Goal: Task Accomplishment & Management: Manage account settings

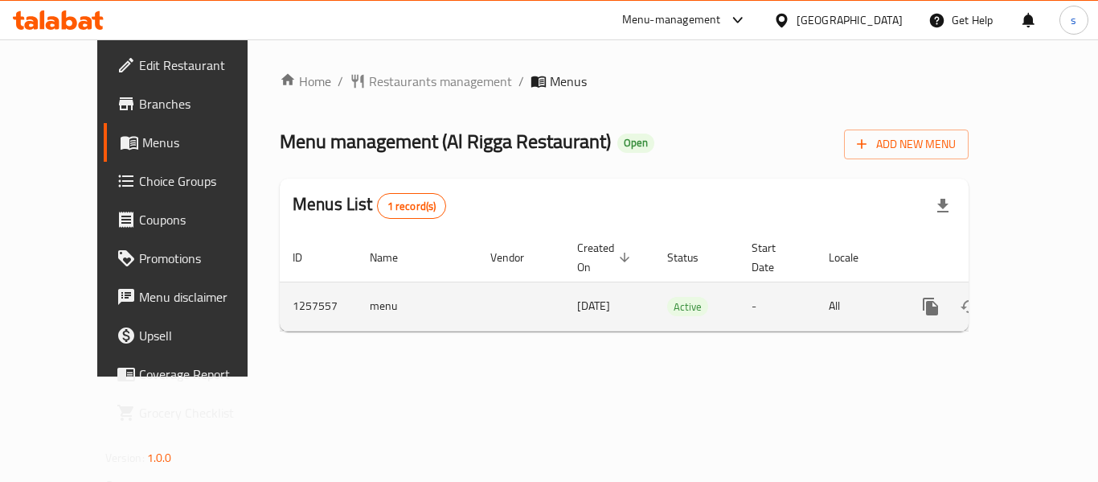
click at [1037, 297] on icon "enhanced table" at bounding box center [1046, 306] width 19 height 19
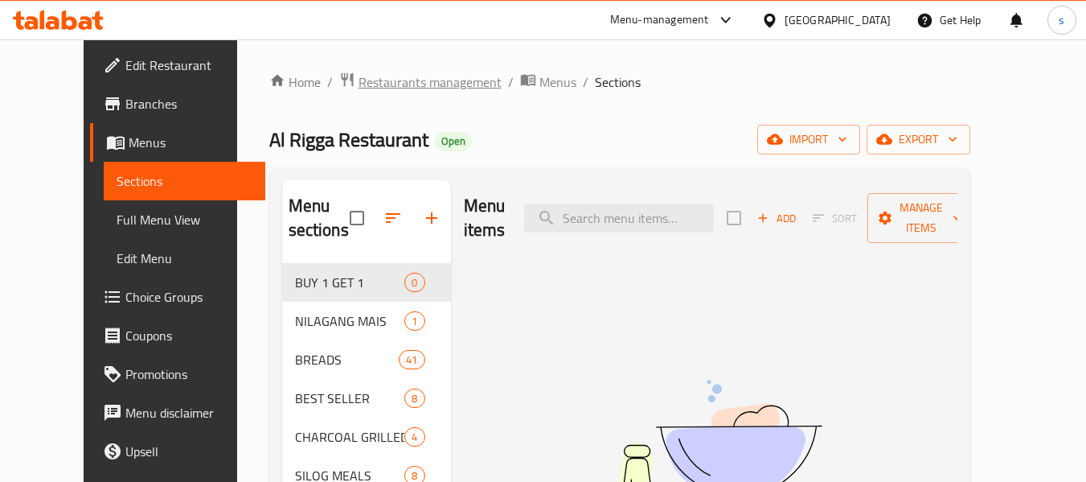
click at [359, 78] on span "Restaurants management" at bounding box center [430, 81] width 143 height 19
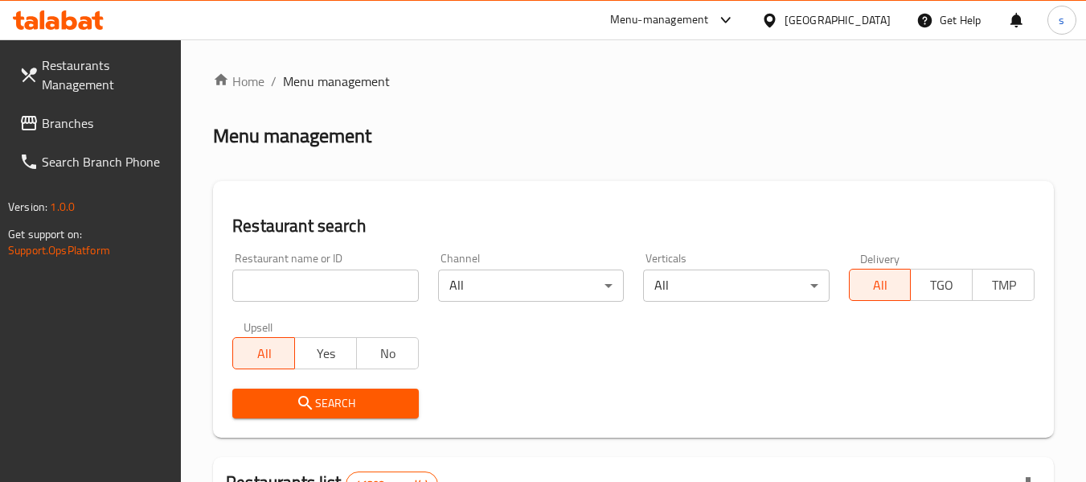
click at [322, 285] on input "search" at bounding box center [325, 285] width 186 height 32
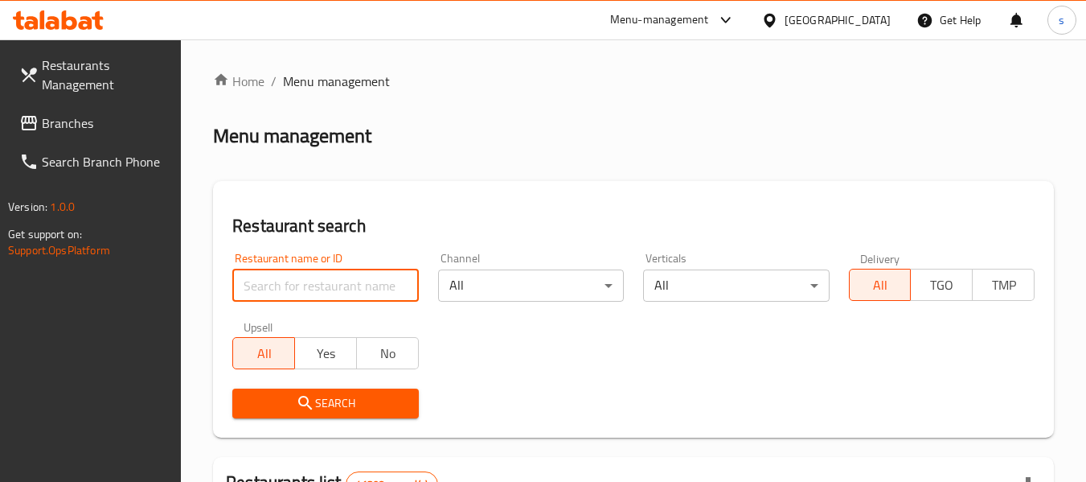
paste input "683524"
type input "683524"
click button "Search" at bounding box center [325, 403] width 186 height 30
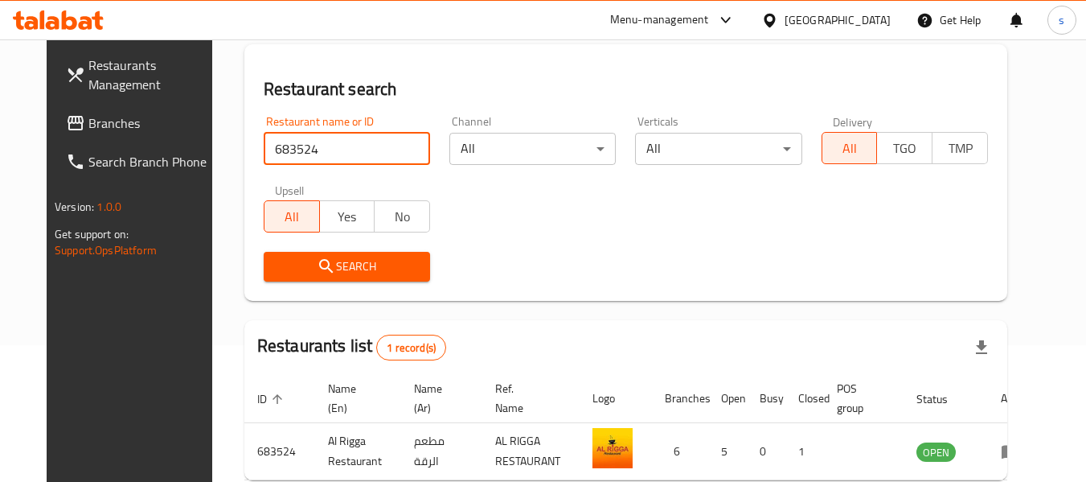
scroll to position [216, 0]
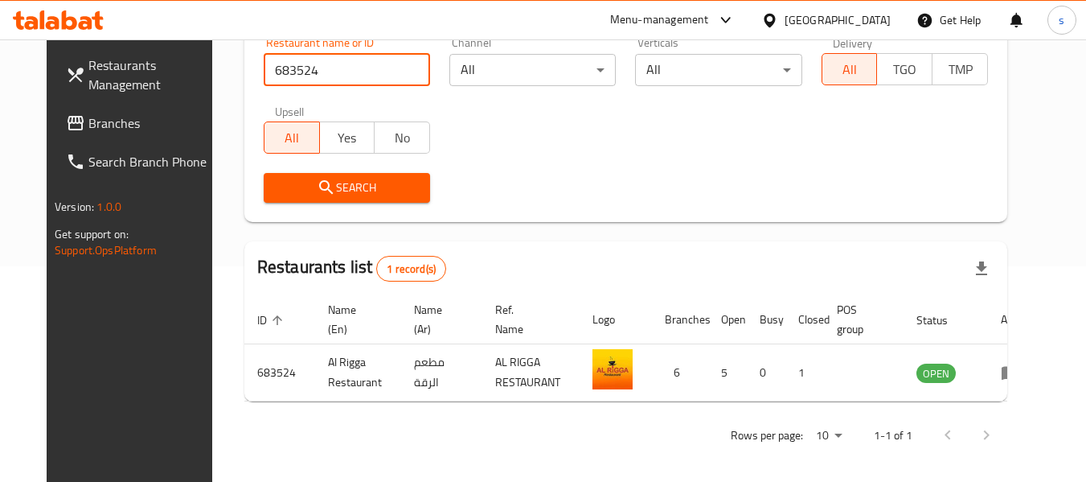
click at [663, 172] on div "Search" at bounding box center [626, 187] width 744 height 49
click at [823, 17] on div "[GEOGRAPHIC_DATA]" at bounding box center [838, 20] width 106 height 18
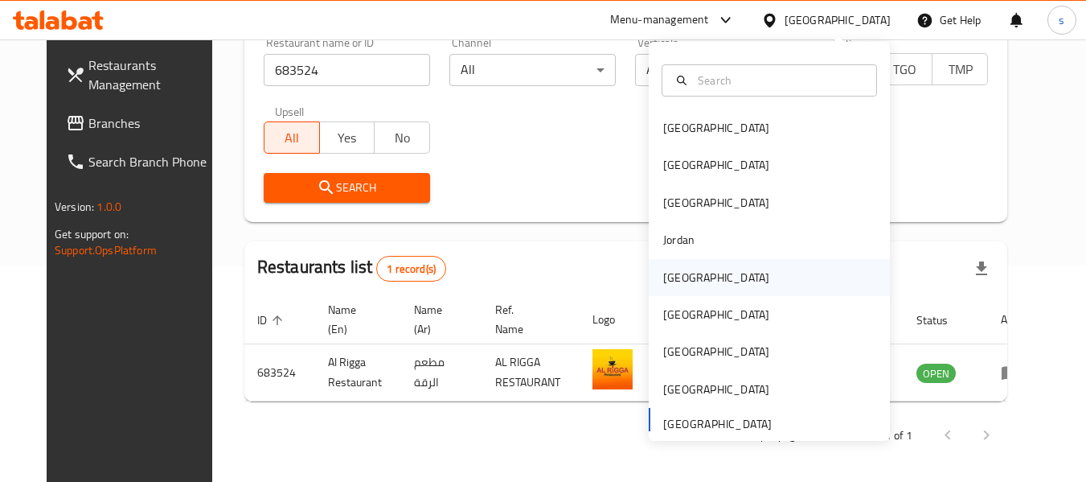
click at [671, 278] on div "[GEOGRAPHIC_DATA]" at bounding box center [716, 278] width 106 height 18
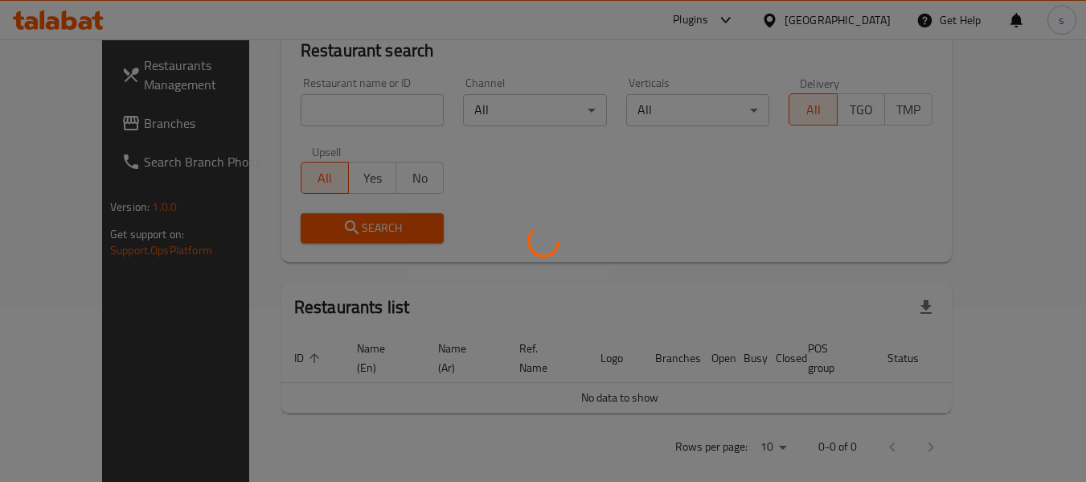
scroll to position [216, 0]
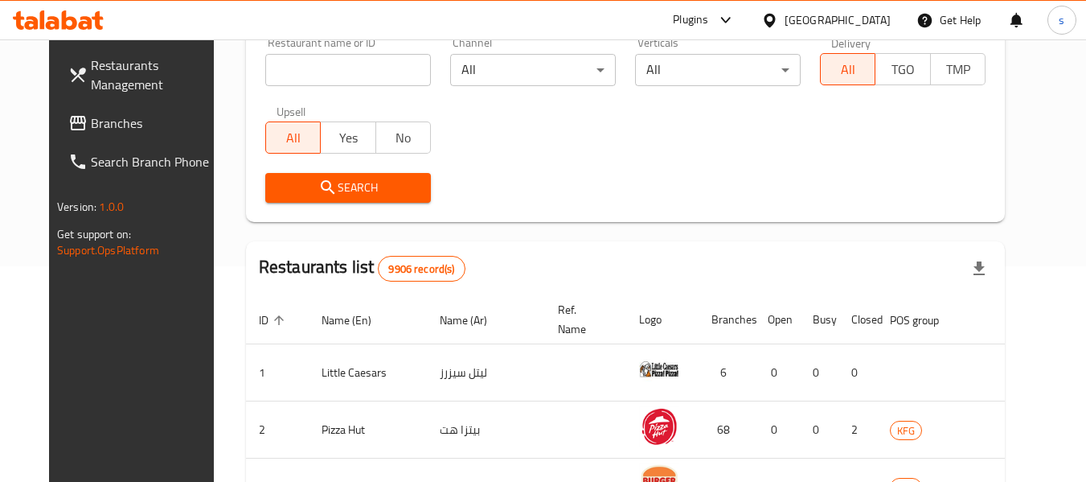
click at [91, 123] on span "Branches" at bounding box center [154, 122] width 127 height 19
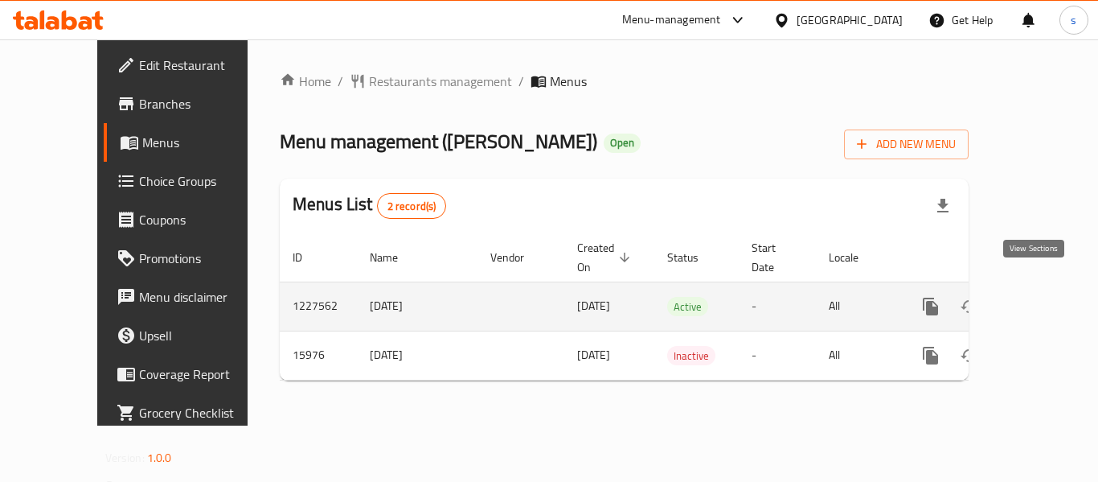
click at [1037, 297] on icon "enhanced table" at bounding box center [1046, 306] width 19 height 19
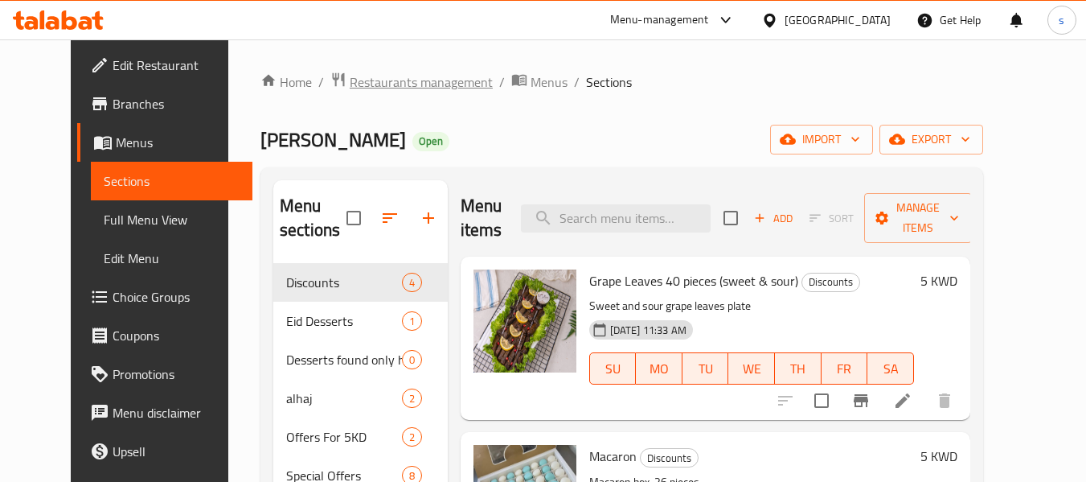
click at [357, 86] on span "Restaurants management" at bounding box center [421, 81] width 143 height 19
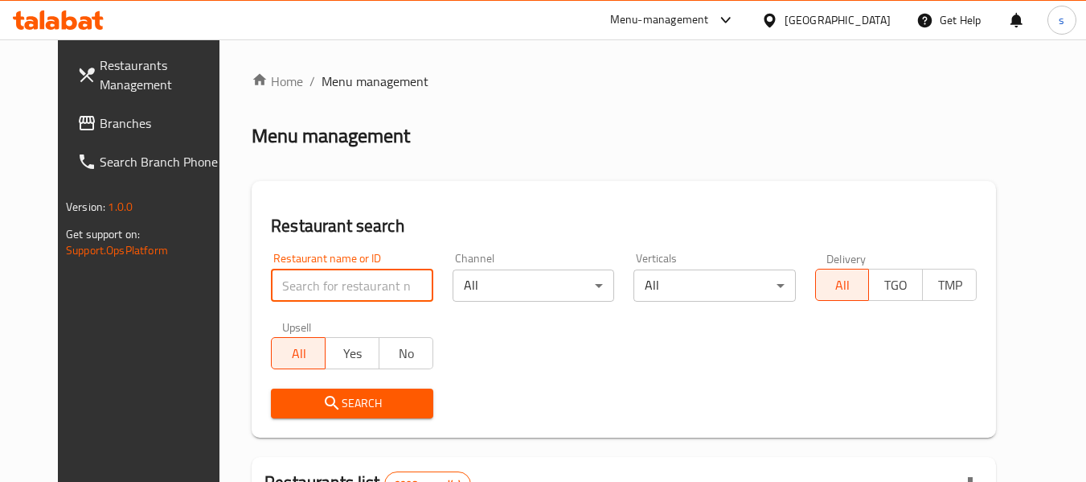
click at [302, 285] on input "search" at bounding box center [352, 285] width 162 height 32
paste input "9220"
type input "9220"
click button "Search" at bounding box center [352, 403] width 162 height 30
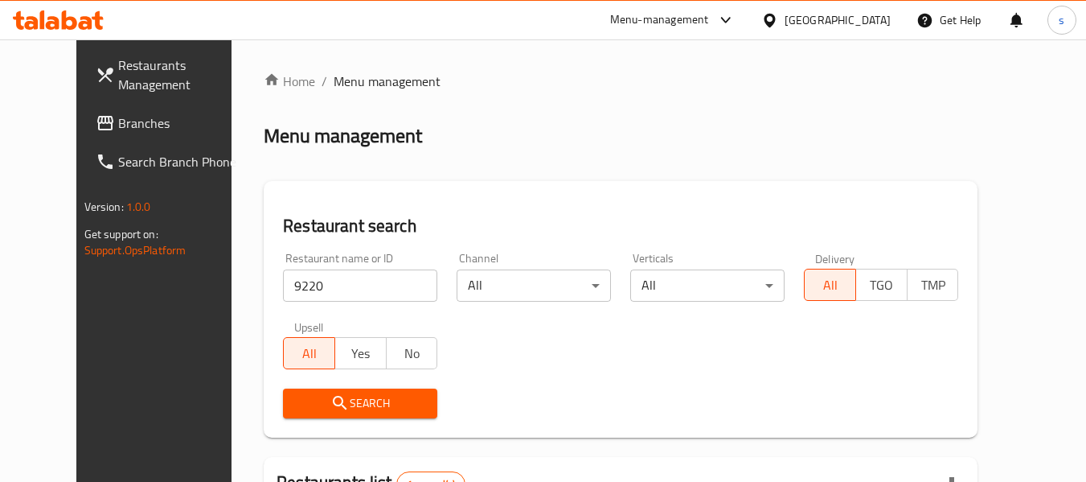
click at [785, 11] on div at bounding box center [773, 20] width 23 height 18
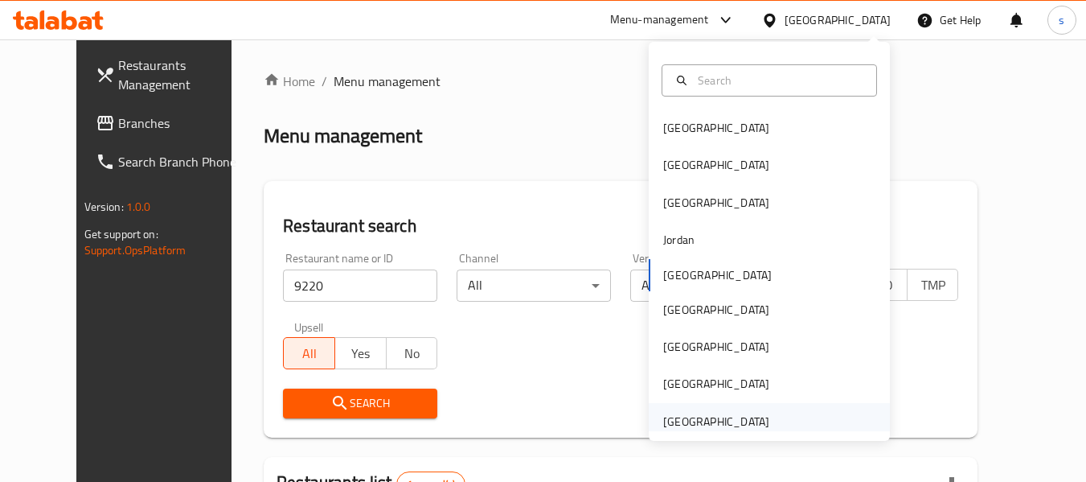
click at [713, 418] on div "[GEOGRAPHIC_DATA]" at bounding box center [716, 422] width 106 height 18
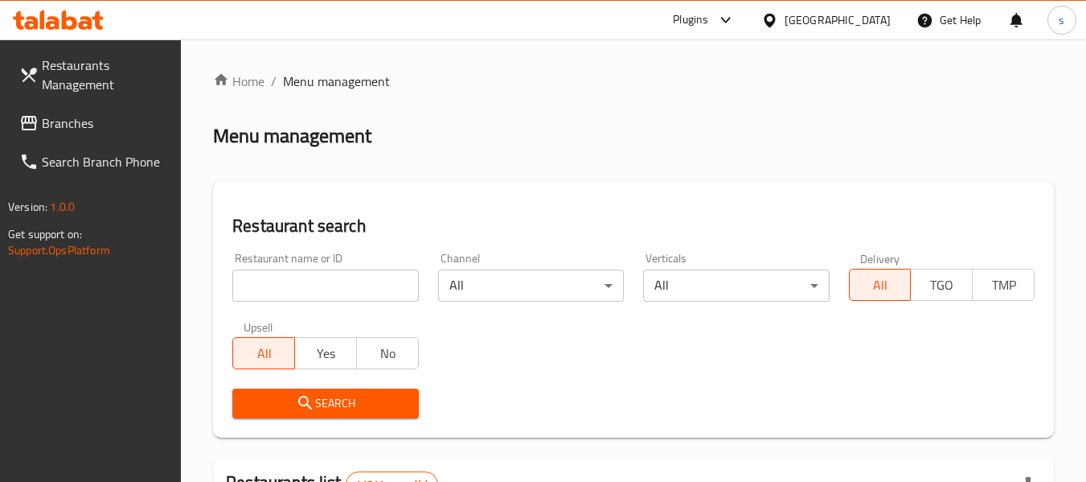
click at [68, 126] on span "Branches" at bounding box center [105, 122] width 127 height 19
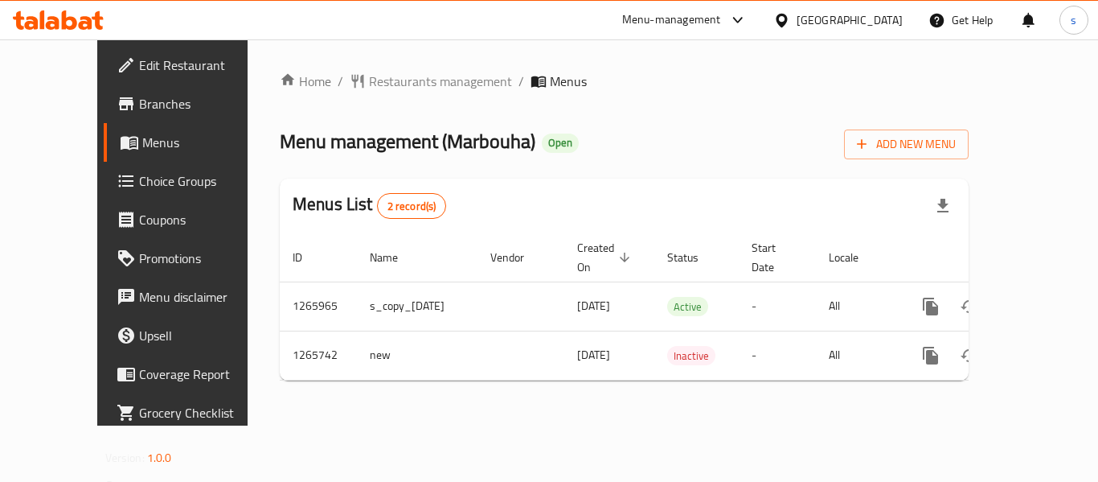
drag, startPoint x: 427, startPoint y: 23, endPoint x: 427, endPoint y: 10, distance: 12.9
click at [427, 12] on div "Menu-management United Arab Emirates Get Help s" at bounding box center [549, 20] width 1098 height 39
click at [376, 84] on span "Restaurants management" at bounding box center [440, 81] width 143 height 19
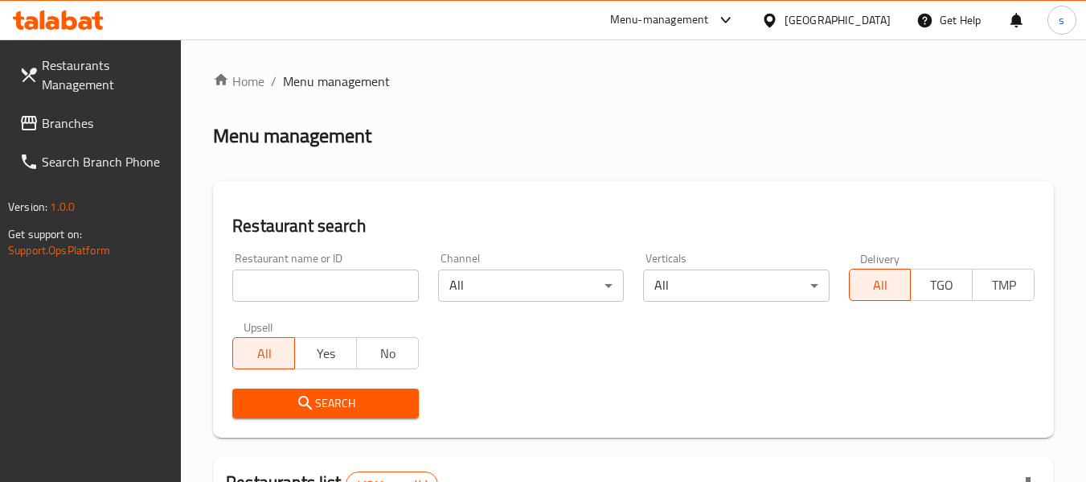
click at [326, 289] on input "search" at bounding box center [325, 285] width 186 height 32
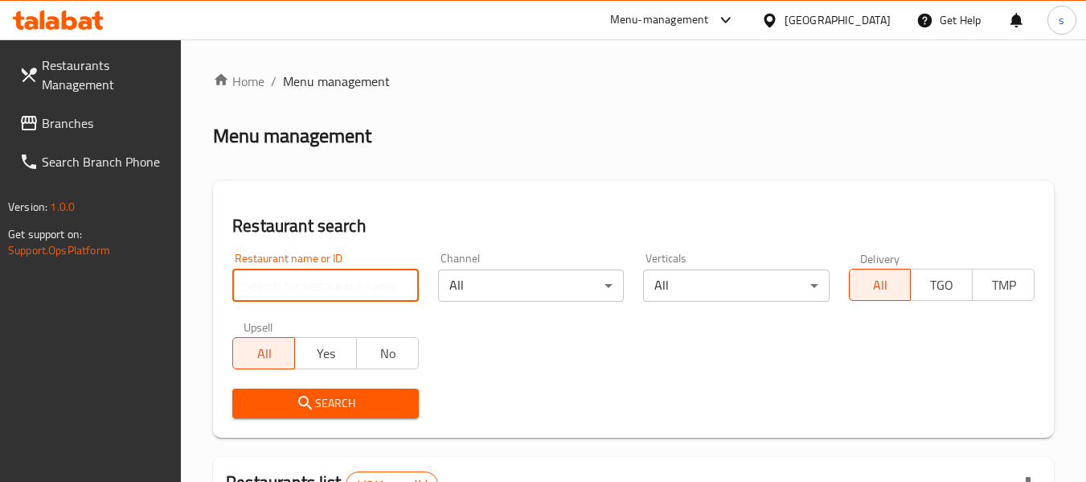
paste input "686948"
type input "686948"
click button "Search" at bounding box center [325, 403] width 186 height 30
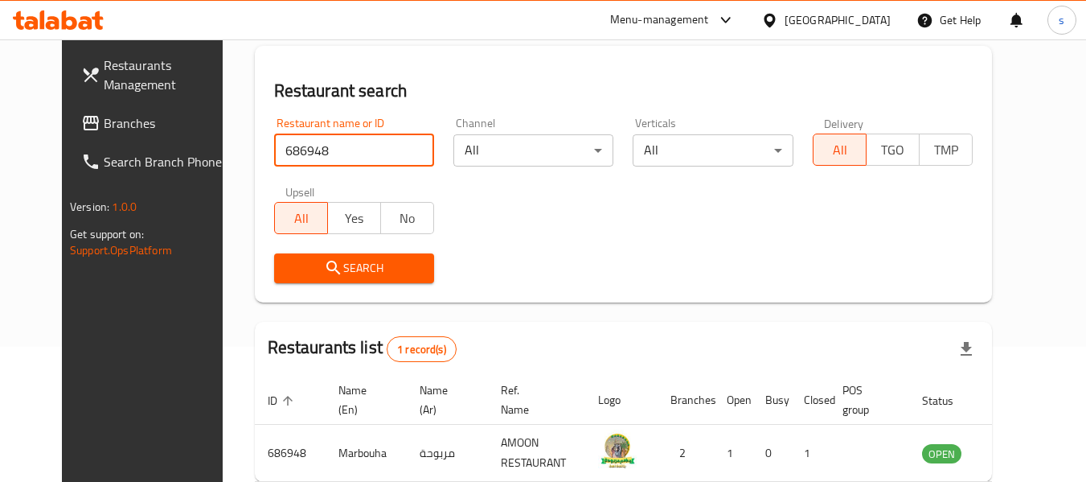
scroll to position [222, 0]
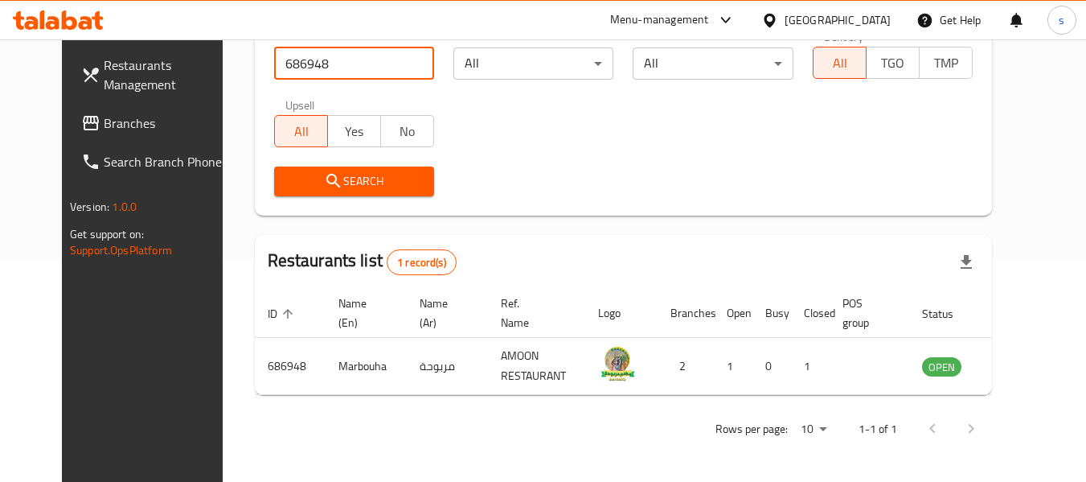
click at [789, 21] on div "[GEOGRAPHIC_DATA]" at bounding box center [838, 20] width 106 height 18
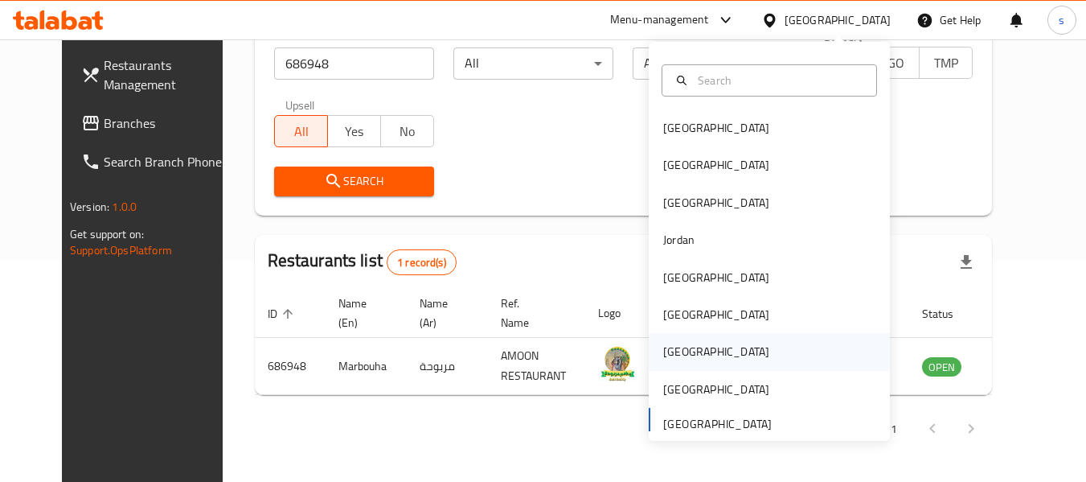
click at [682, 353] on div "[GEOGRAPHIC_DATA]" at bounding box center [717, 351] width 132 height 37
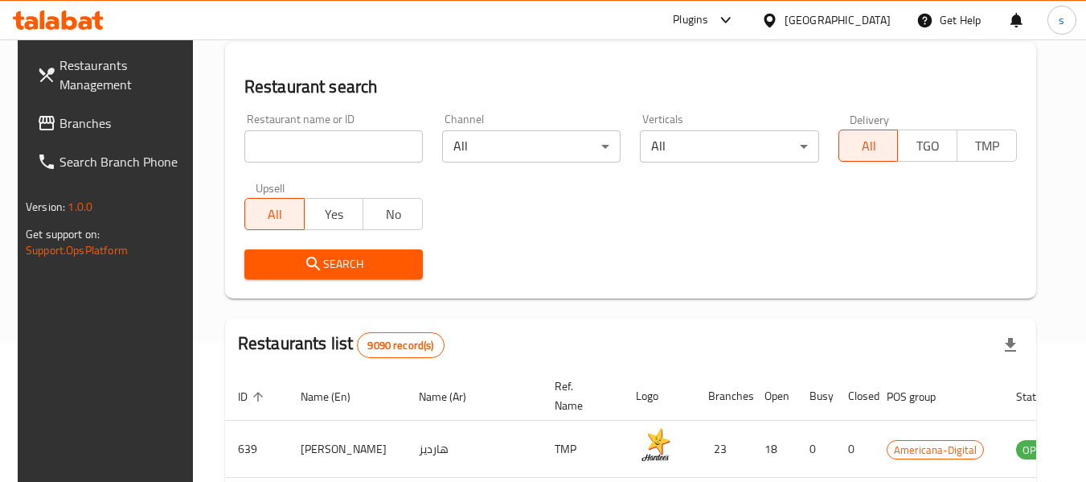
scroll to position [61, 0]
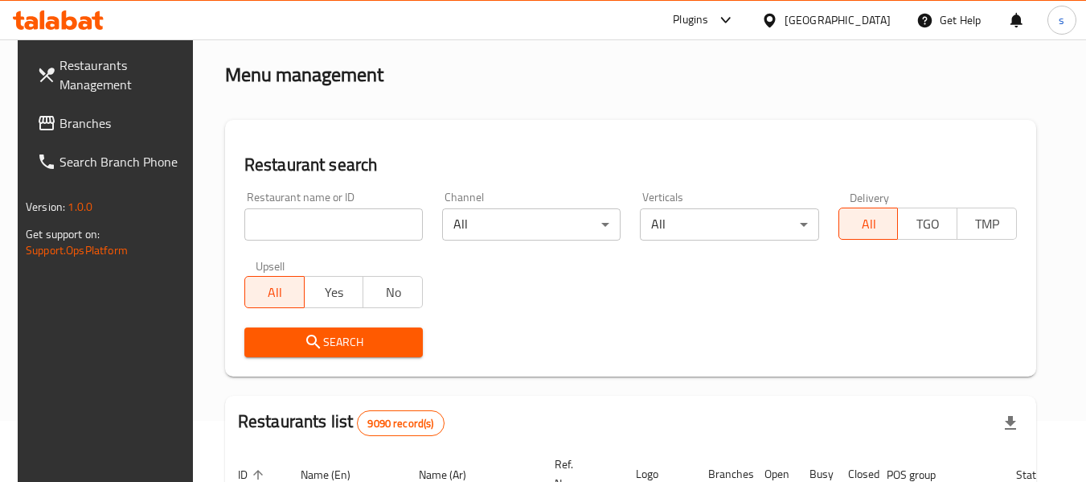
click at [276, 233] on input "search" at bounding box center [333, 224] width 179 height 32
paste input "751955"
type input "751955"
click at [68, 131] on span "Branches" at bounding box center [123, 122] width 127 height 19
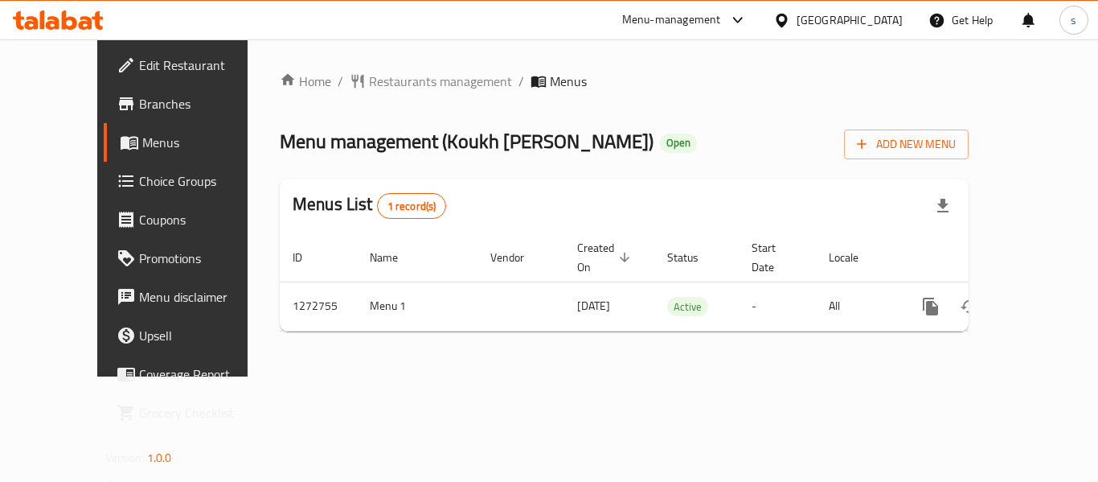
drag, startPoint x: 448, startPoint y: 38, endPoint x: 433, endPoint y: 8, distance: 33.1
click at [445, 31] on div "Menu-management Qatar Get Help s" at bounding box center [549, 20] width 1098 height 39
click at [375, 79] on span "Restaurants management" at bounding box center [440, 81] width 143 height 19
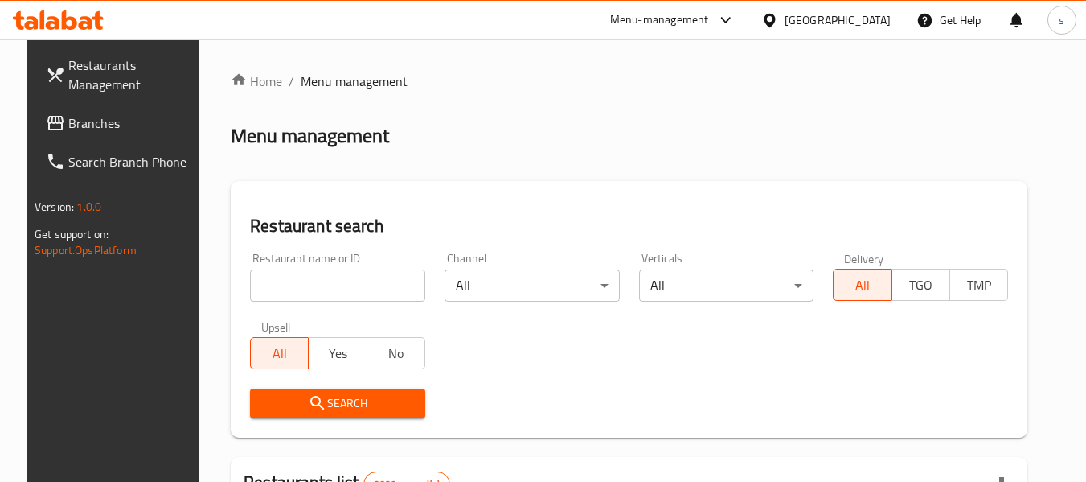
click at [302, 284] on input "search" at bounding box center [337, 285] width 175 height 32
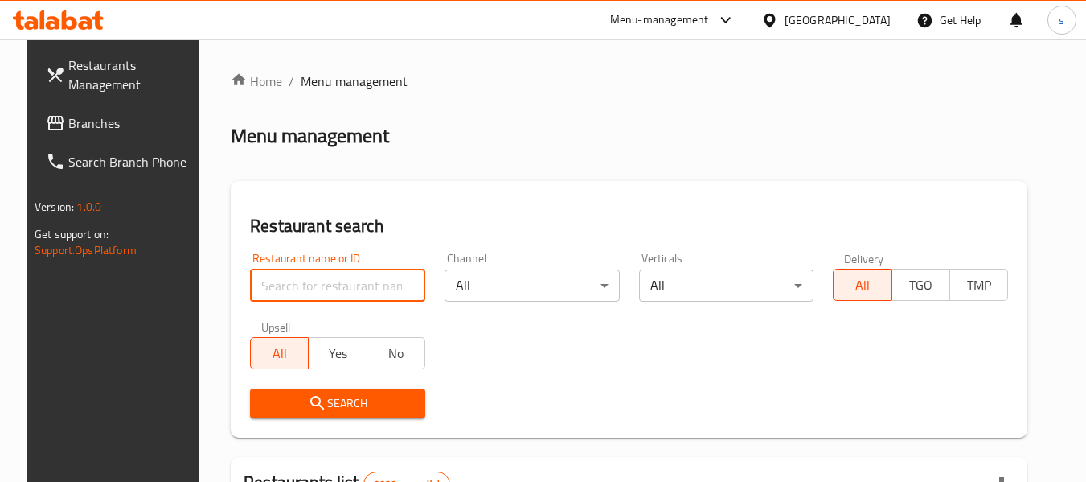
paste input "690323"
type input "690323"
click button "Search" at bounding box center [337, 403] width 175 height 30
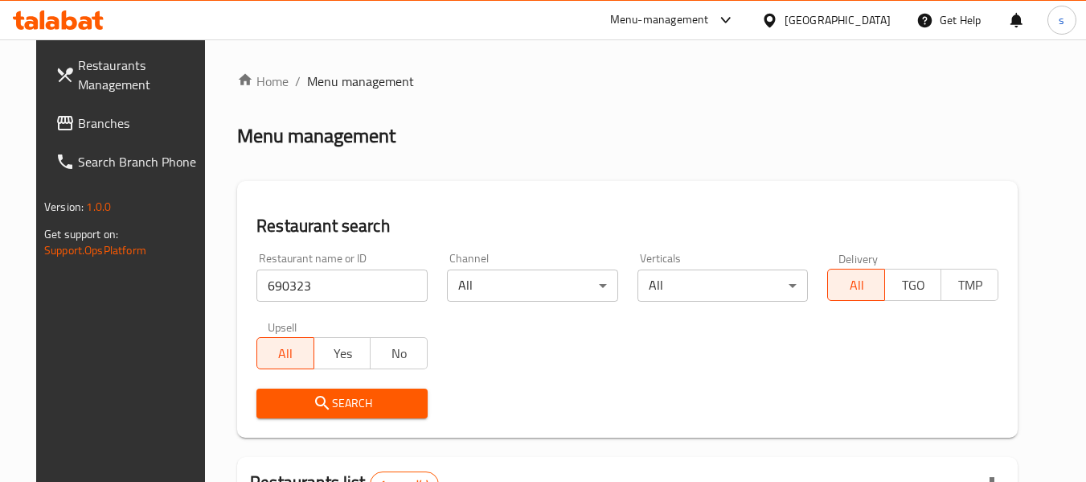
click at [867, 25] on div "Qatar" at bounding box center [838, 20] width 106 height 18
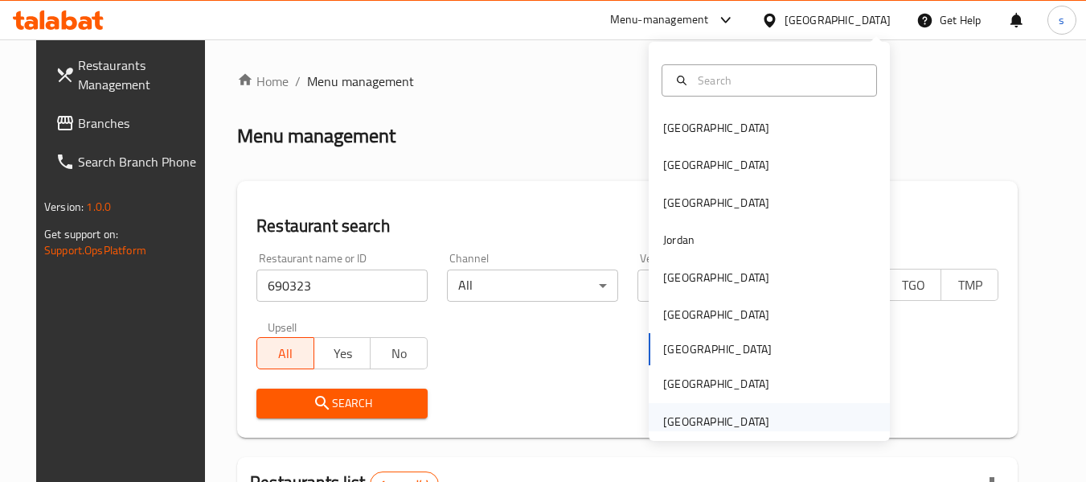
click at [690, 417] on div "[GEOGRAPHIC_DATA]" at bounding box center [716, 422] width 106 height 18
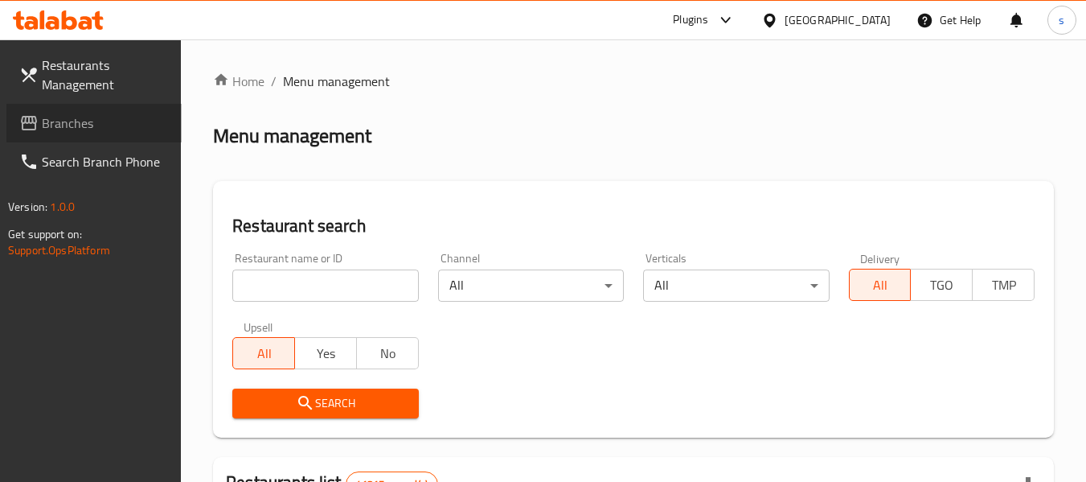
drag, startPoint x: 69, startPoint y: 126, endPoint x: 93, endPoint y: 132, distance: 24.8
click at [69, 126] on span "Branches" at bounding box center [105, 122] width 127 height 19
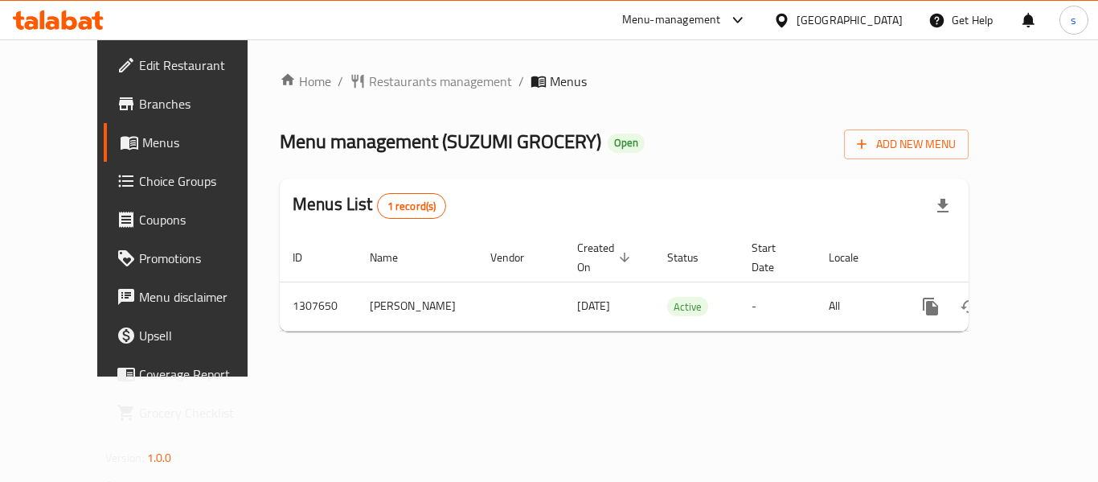
click at [369, 77] on span "Restaurants management" at bounding box center [440, 81] width 143 height 19
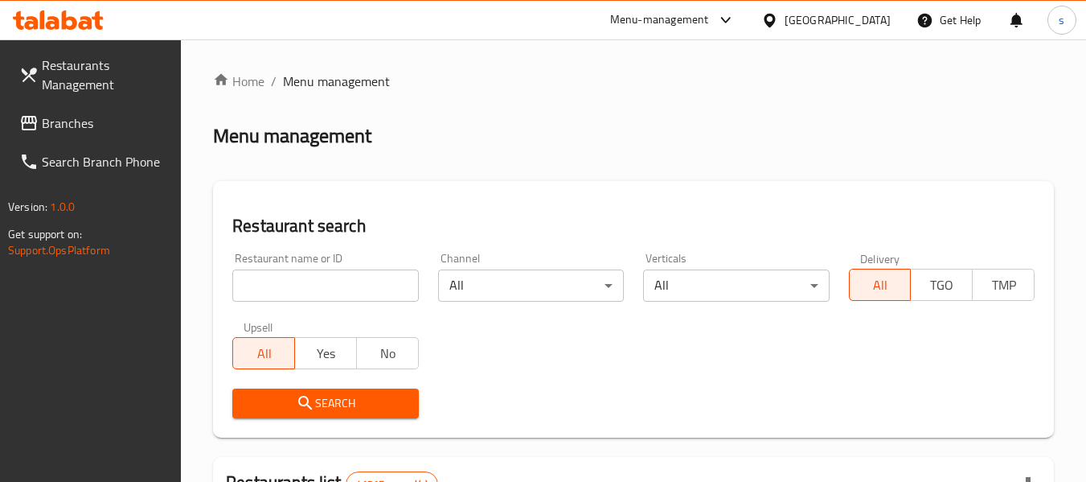
click at [341, 280] on input "search" at bounding box center [325, 285] width 186 height 32
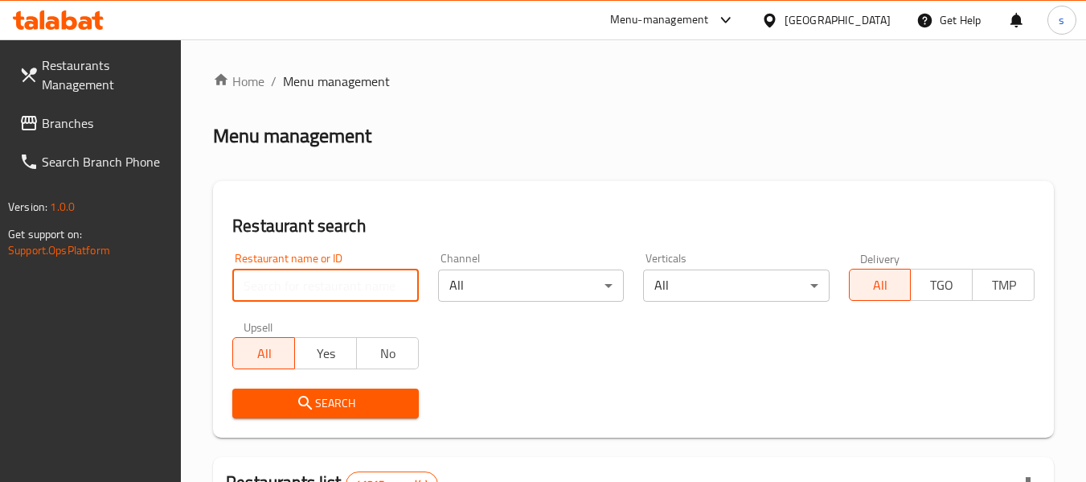
paste input "690745"
type input "690745"
click button "Search" at bounding box center [325, 403] width 186 height 30
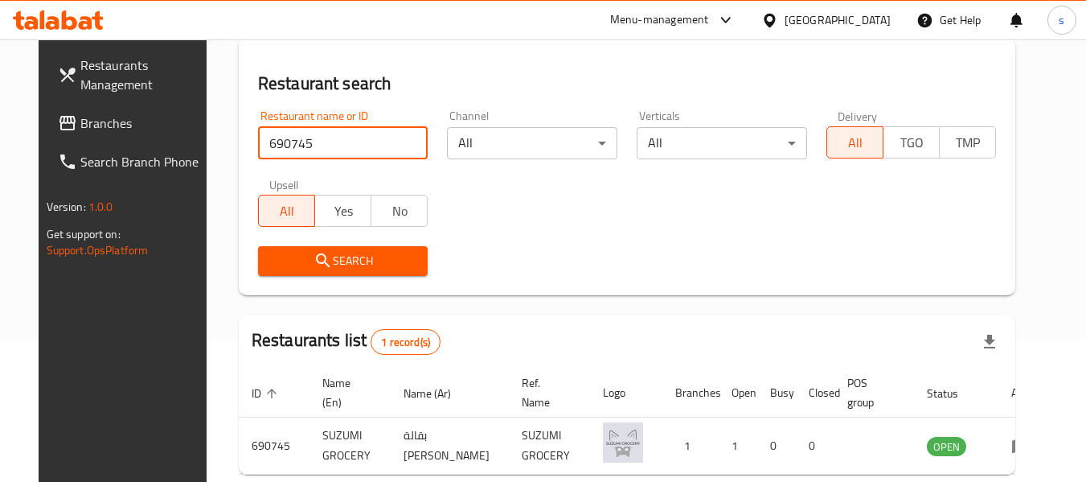
scroll to position [222, 0]
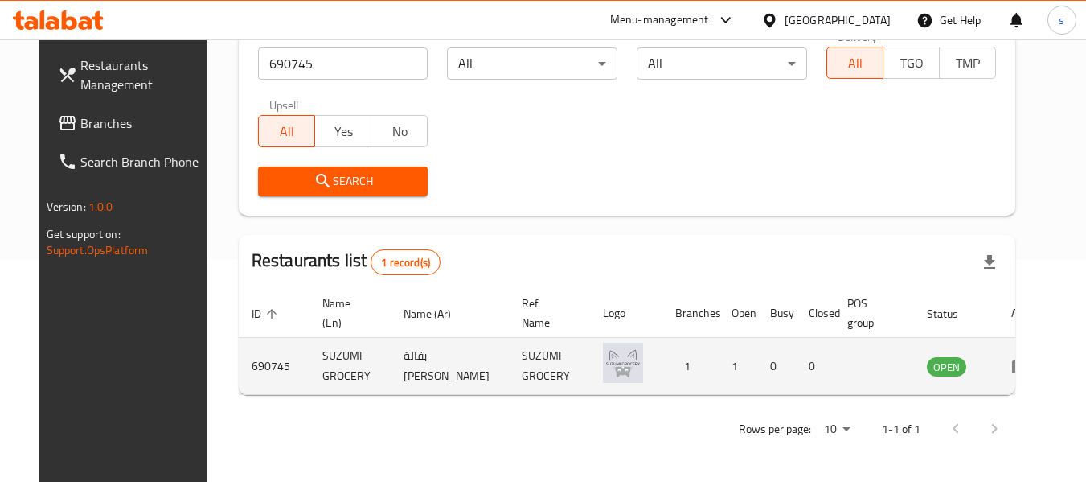
click at [1023, 363] on icon "enhanced table" at bounding box center [1021, 365] width 19 height 19
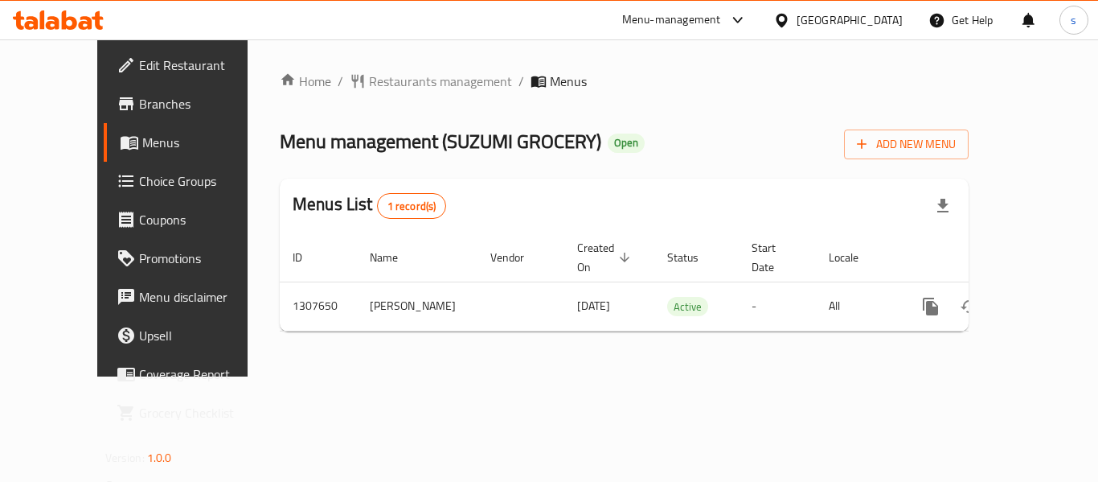
drag, startPoint x: 389, startPoint y: 78, endPoint x: 392, endPoint y: 92, distance: 13.9
click at [389, 78] on span "Restaurants management" at bounding box center [440, 81] width 143 height 19
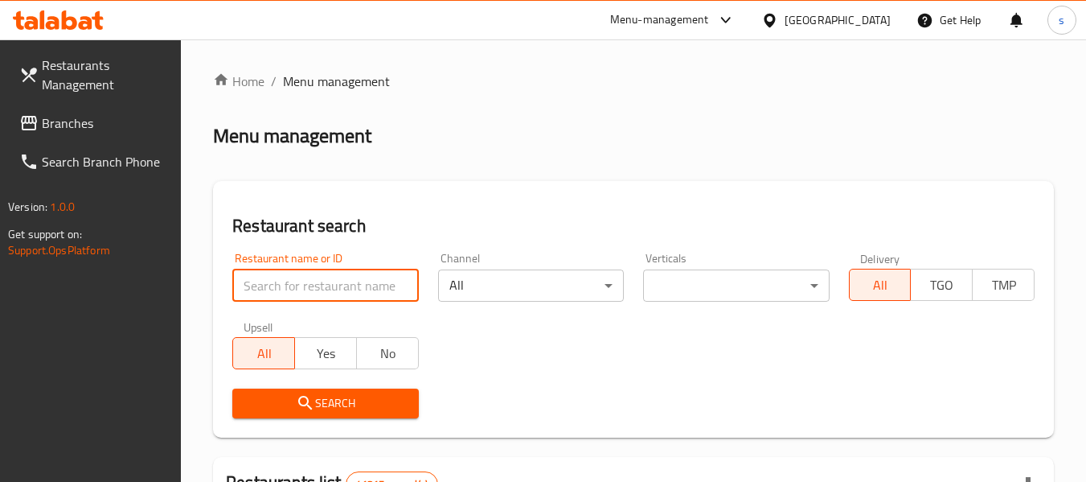
click at [287, 291] on input "search" at bounding box center [325, 285] width 186 height 32
paste input "690745"
type input "690745"
click button "Search" at bounding box center [325, 403] width 186 height 30
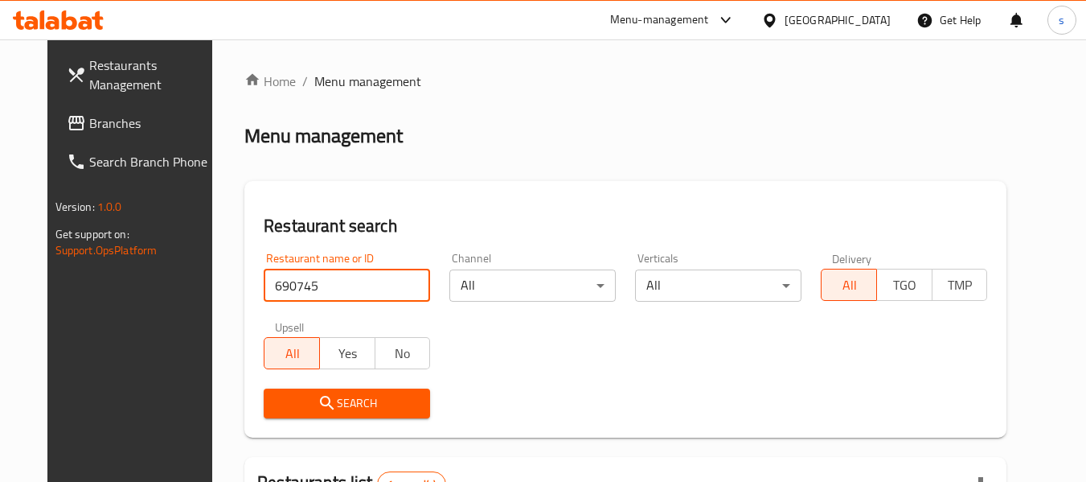
click button "Search" at bounding box center [347, 403] width 166 height 30
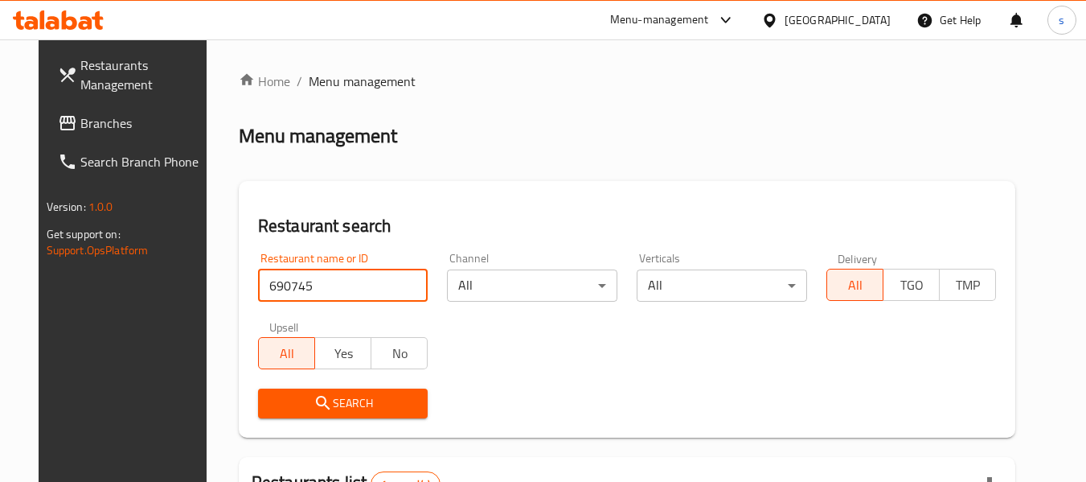
click at [824, 18] on div "[GEOGRAPHIC_DATA]" at bounding box center [838, 20] width 106 height 18
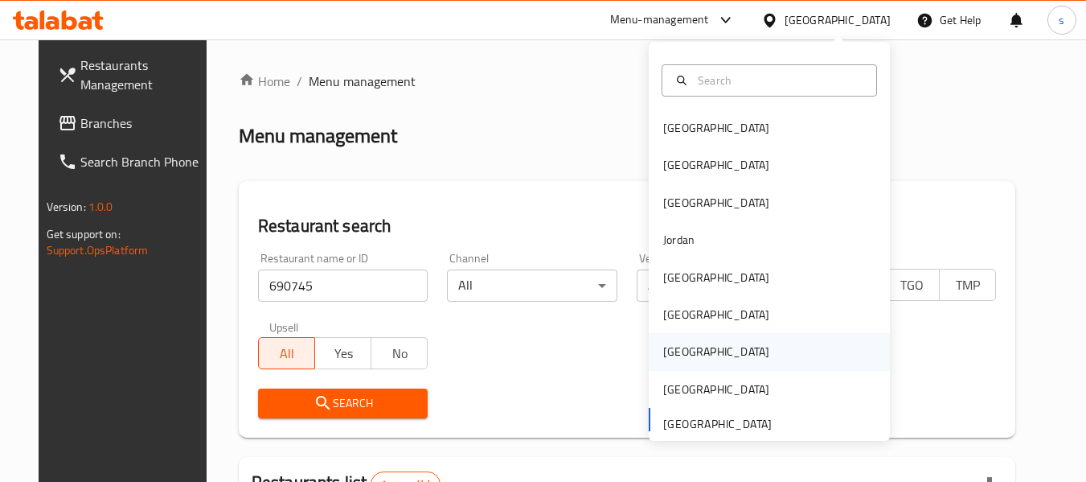
click at [691, 358] on div "[GEOGRAPHIC_DATA]" at bounding box center [717, 351] width 132 height 37
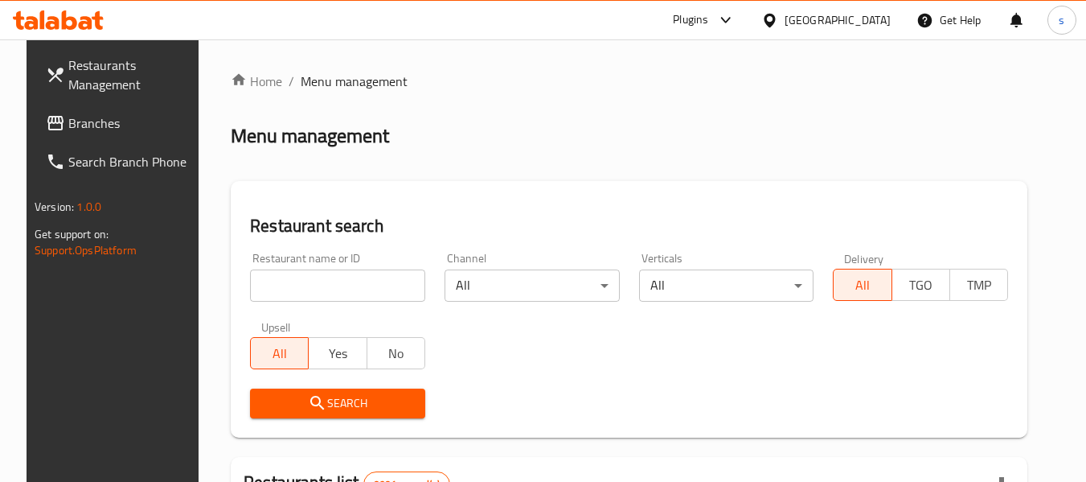
click at [91, 121] on span "Branches" at bounding box center [131, 122] width 127 height 19
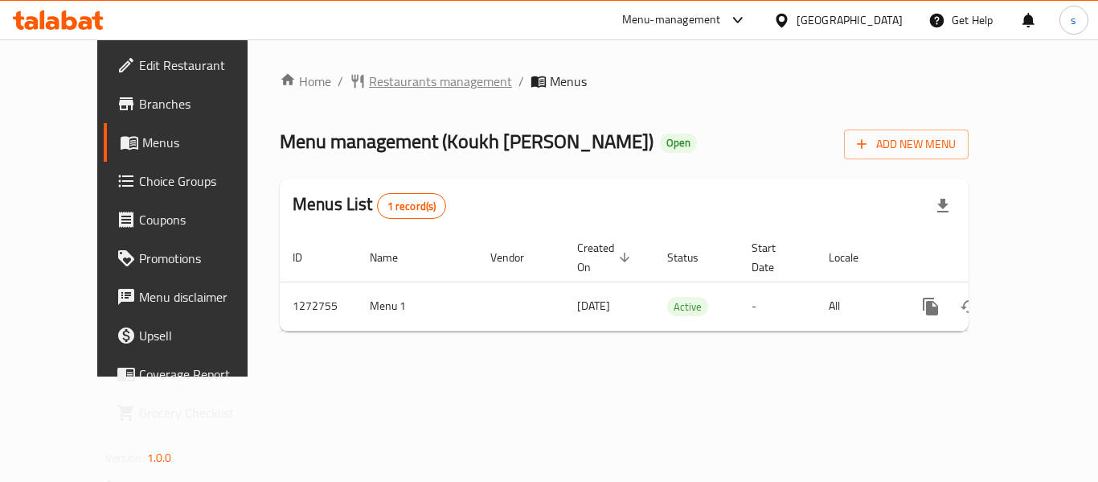
click at [369, 88] on span "Restaurants management" at bounding box center [440, 81] width 143 height 19
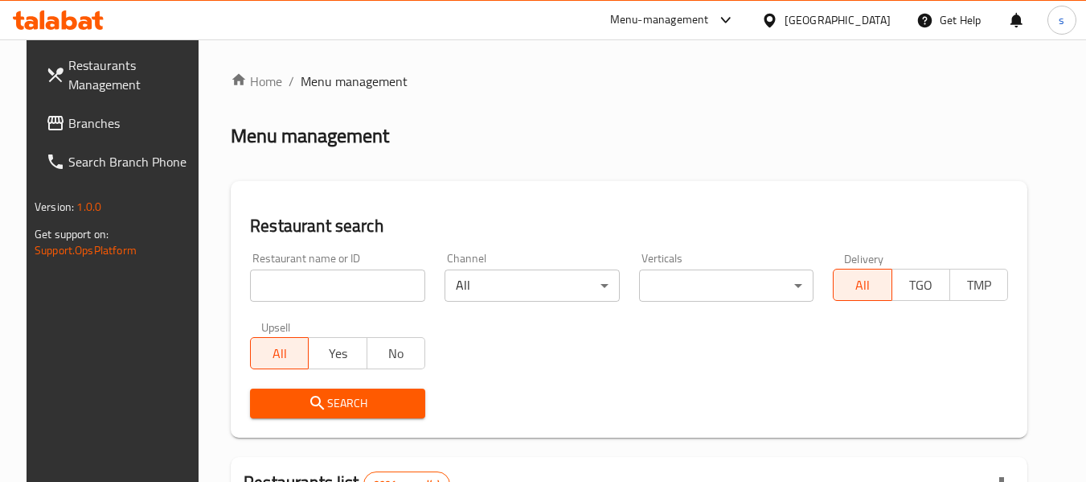
click at [298, 289] on input "search" at bounding box center [337, 285] width 175 height 32
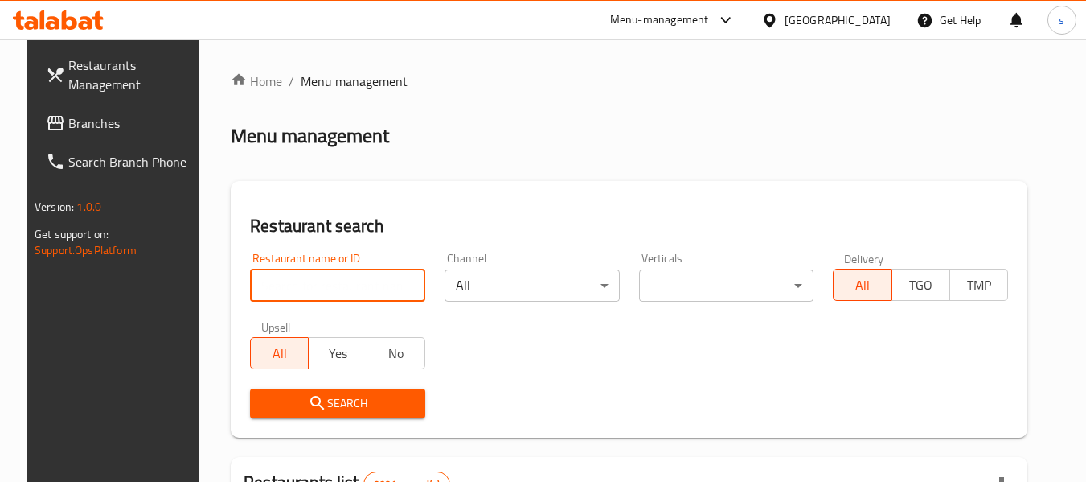
paste input "690323"
type input "690323"
click button "Search" at bounding box center [337, 403] width 175 height 30
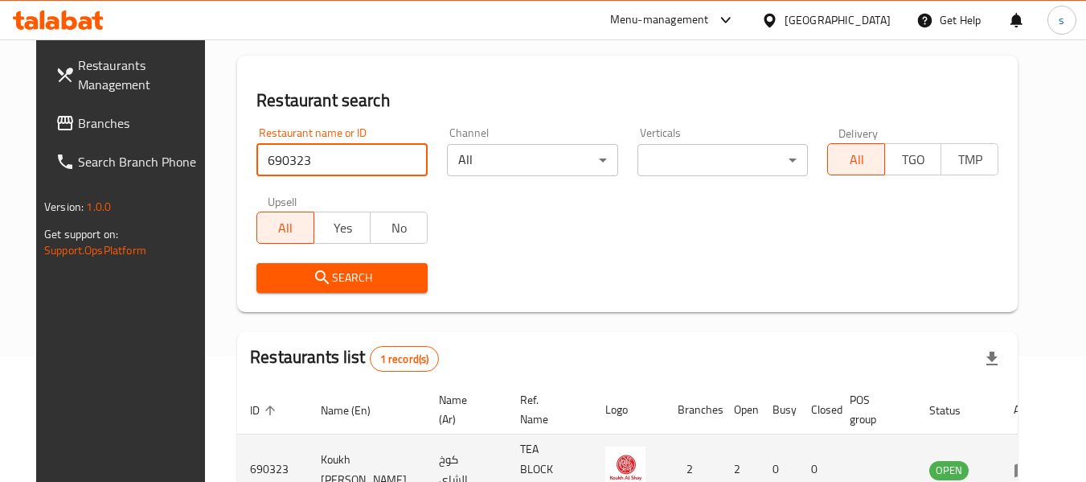
scroll to position [222, 0]
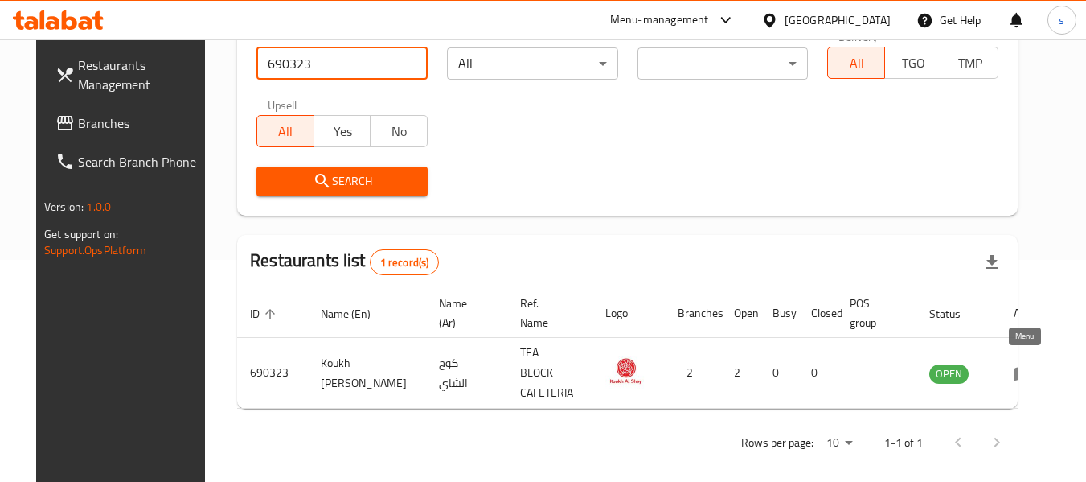
drag, startPoint x: 1029, startPoint y: 366, endPoint x: 999, endPoint y: 363, distance: 30.7
click at [1028, 367] on icon "enhanced table" at bounding box center [1024, 374] width 18 height 14
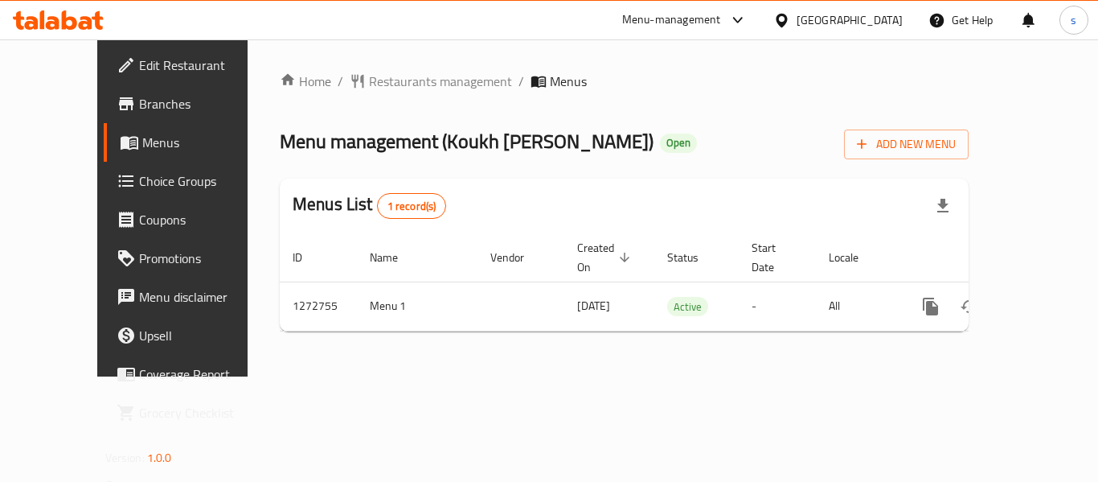
click at [142, 149] on span "Menus" at bounding box center [204, 142] width 125 height 19
click at [602, 76] on ol "Home / Restaurants management / Menus" at bounding box center [624, 81] width 689 height 19
click at [369, 84] on span "Restaurants management" at bounding box center [440, 81] width 143 height 19
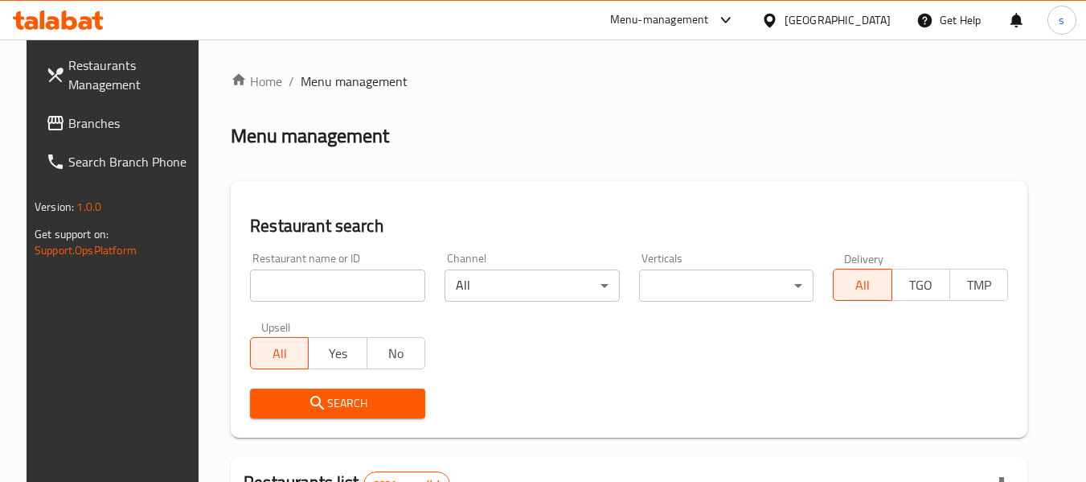
click at [284, 285] on input "search" at bounding box center [337, 285] width 175 height 32
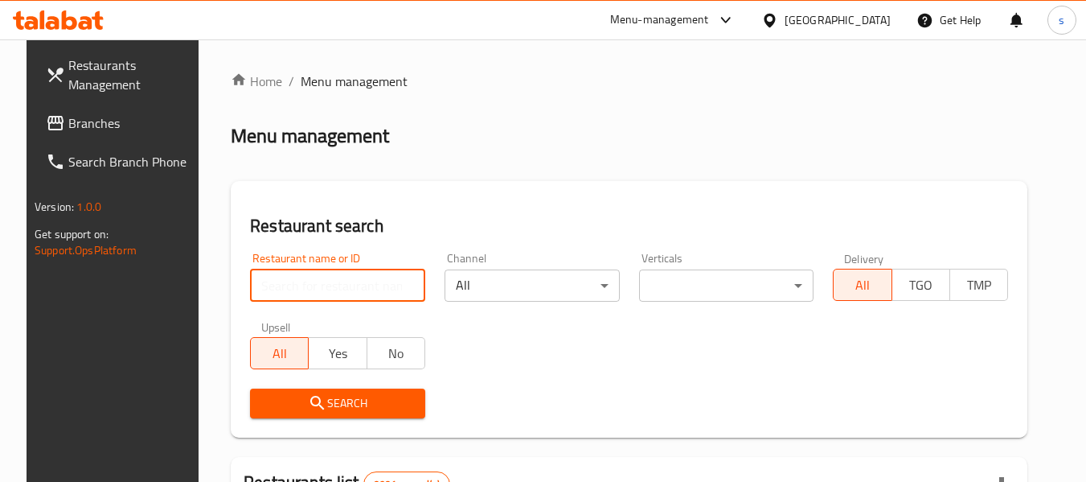
paste input "690323"
type input "690323"
click button "Search" at bounding box center [337, 403] width 175 height 30
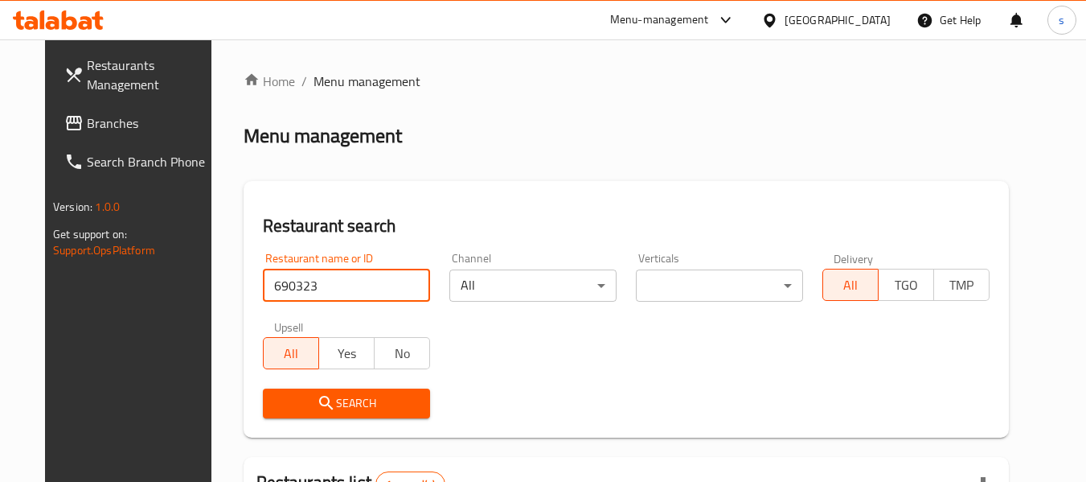
click at [514, 116] on div "Home / Menu management Menu management Restaurant search Restaurant name or ID …" at bounding box center [627, 379] width 766 height 614
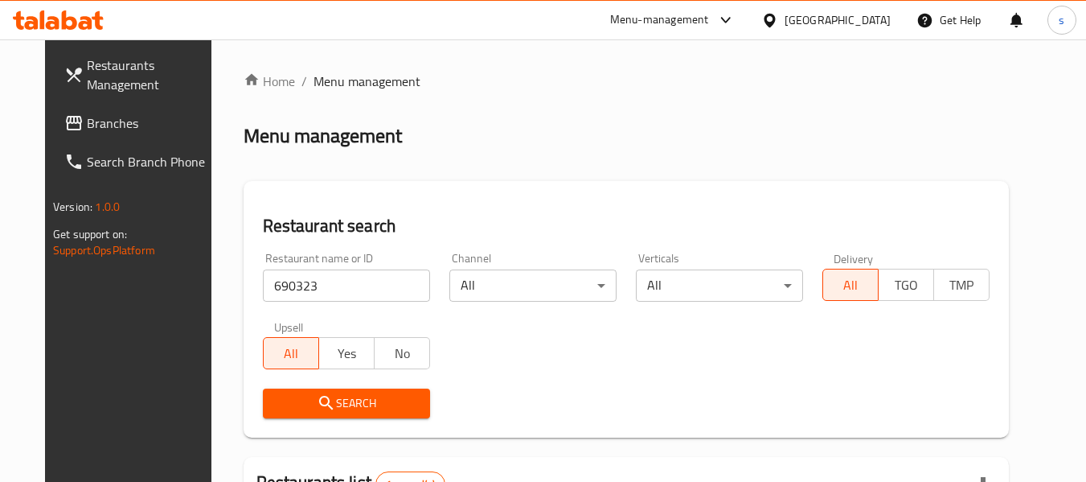
click at [864, 24] on div "[GEOGRAPHIC_DATA]" at bounding box center [838, 20] width 106 height 18
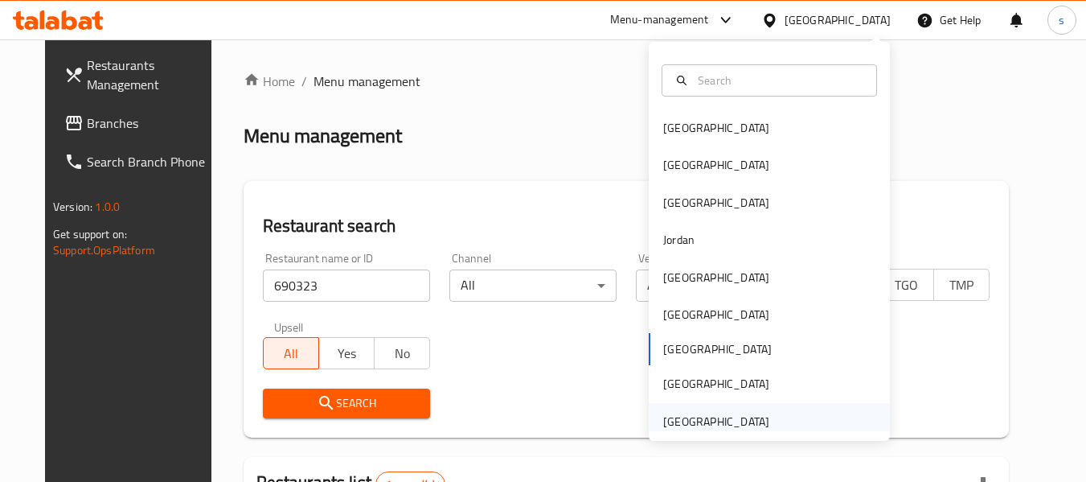
click at [697, 424] on div "[GEOGRAPHIC_DATA]" at bounding box center [716, 422] width 106 height 18
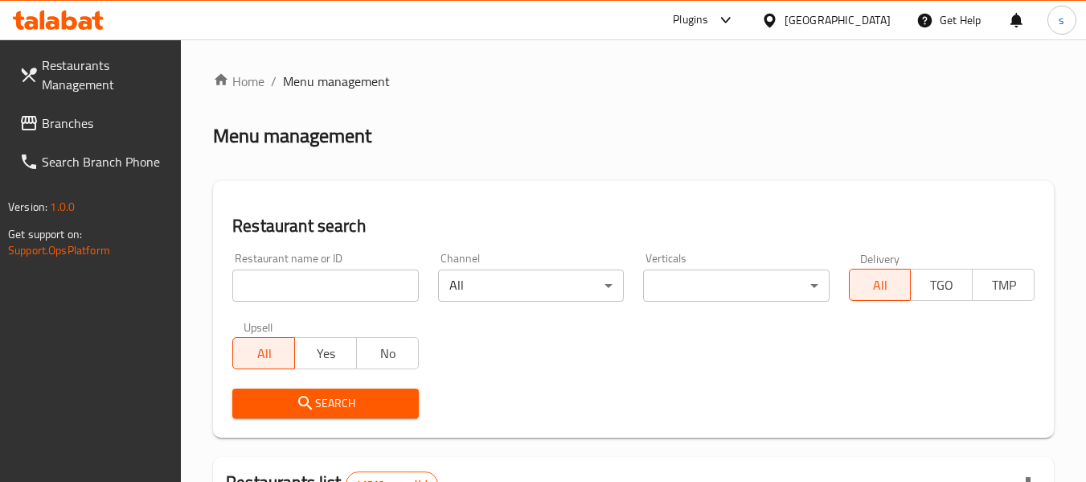
click at [61, 124] on span "Branches" at bounding box center [105, 122] width 127 height 19
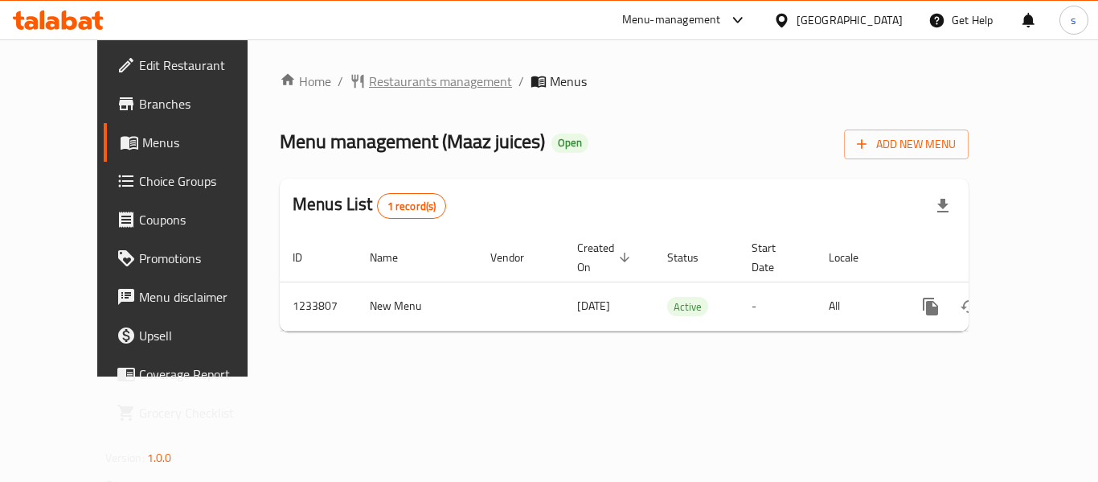
click at [377, 75] on span "Restaurants management" at bounding box center [440, 81] width 143 height 19
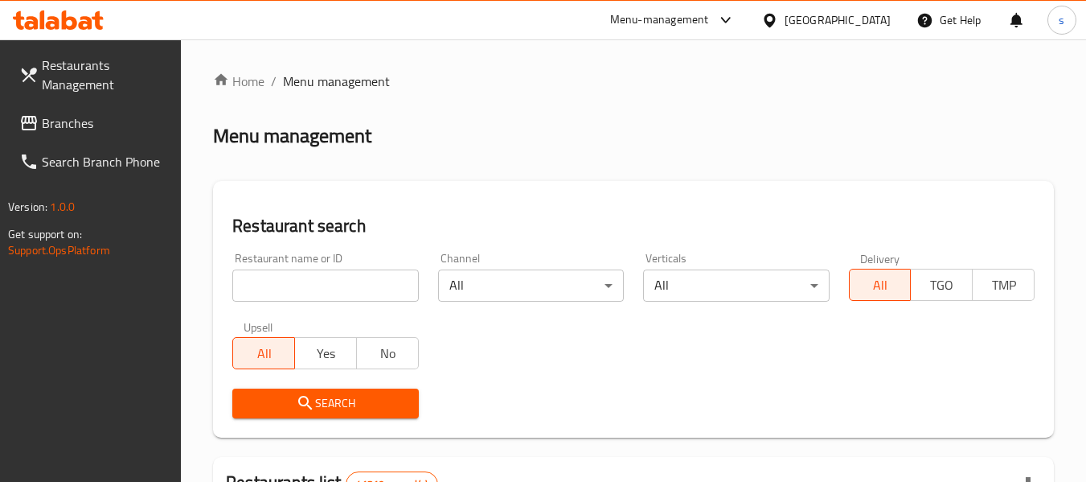
click at [303, 291] on input "search" at bounding box center [325, 285] width 186 height 32
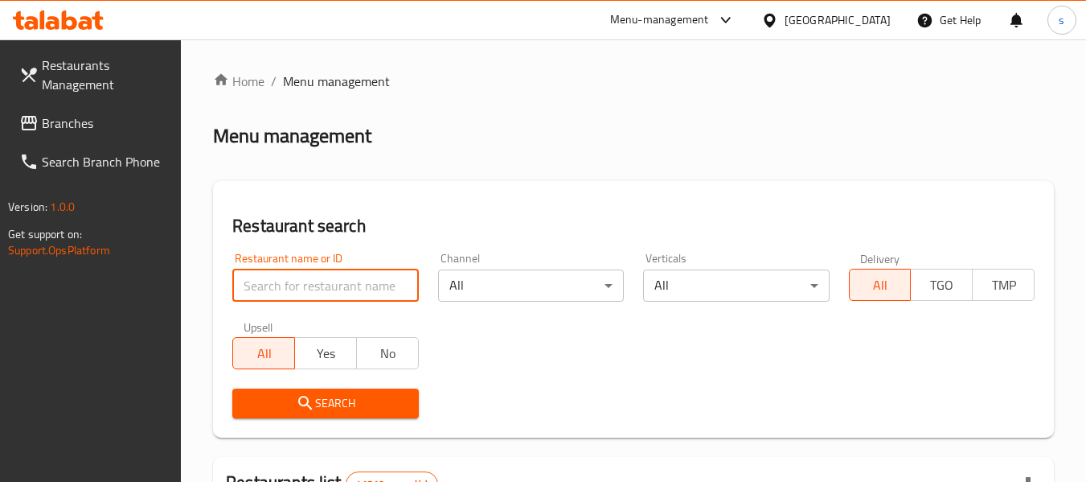
paste input "677869"
type input "677869"
click button "Search" at bounding box center [325, 403] width 186 height 30
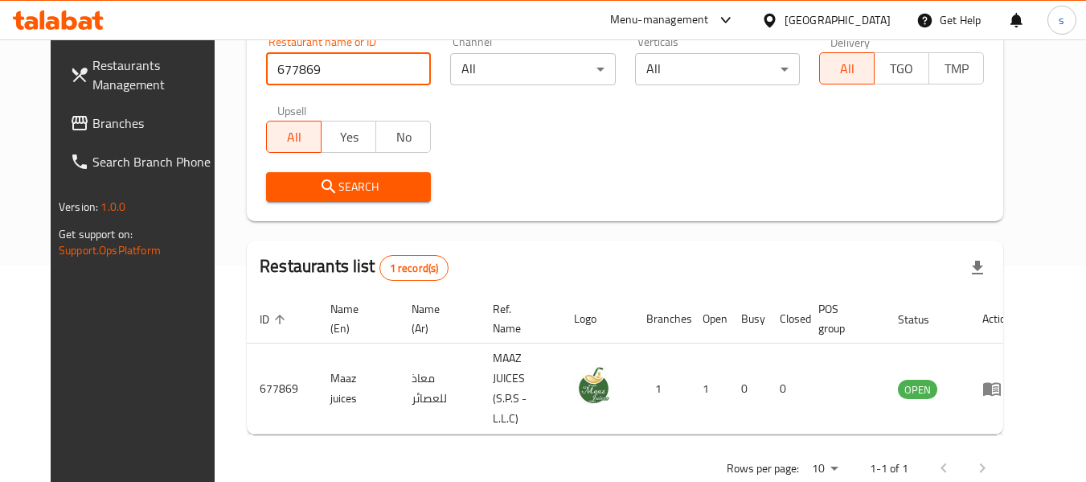
scroll to position [222, 0]
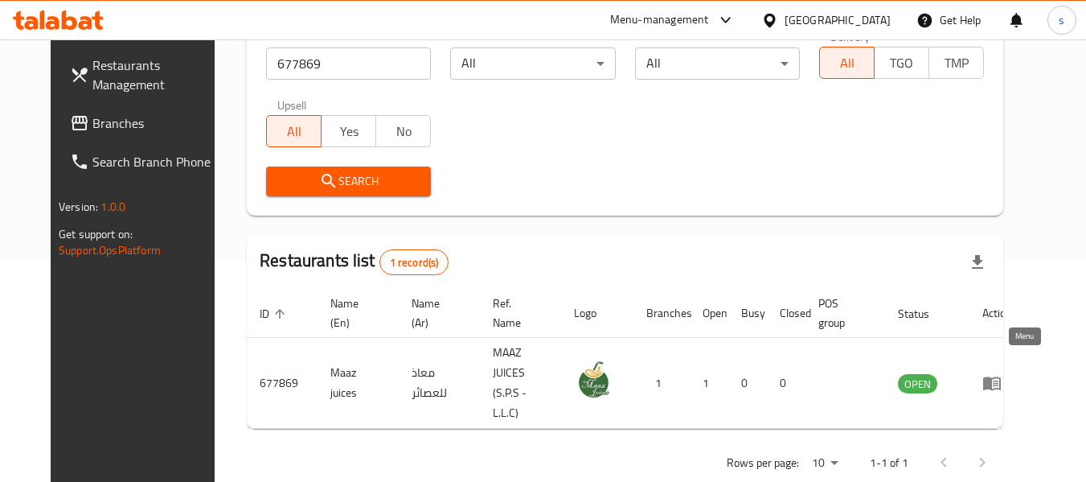
drag, startPoint x: 1020, startPoint y: 366, endPoint x: 857, endPoint y: 337, distance: 165.0
click at [1001, 377] on icon "enhanced table" at bounding box center [992, 384] width 18 height 14
